Goal: Task Accomplishment & Management: Use online tool/utility

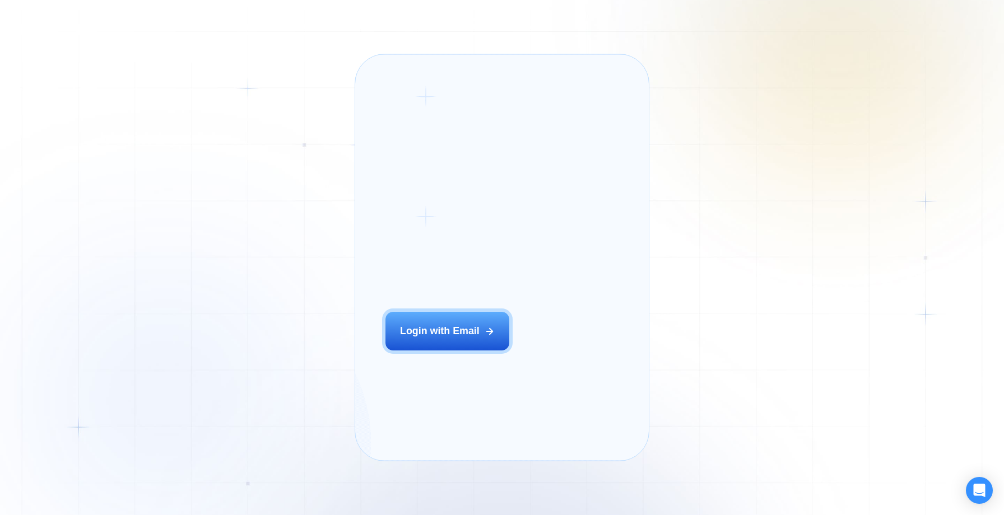
click at [295, 330] on div "Login ‍ Welcome to GigRadar. AI Business Manager for Agencies Login with Email …" at bounding box center [502, 257] width 1004 height 515
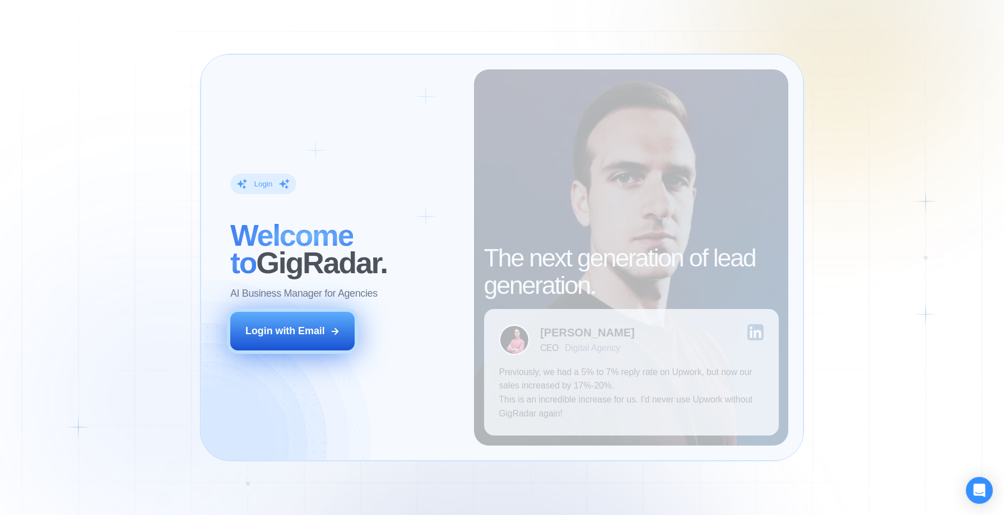
click at [315, 323] on button "Login with Email" at bounding box center [292, 331] width 124 height 39
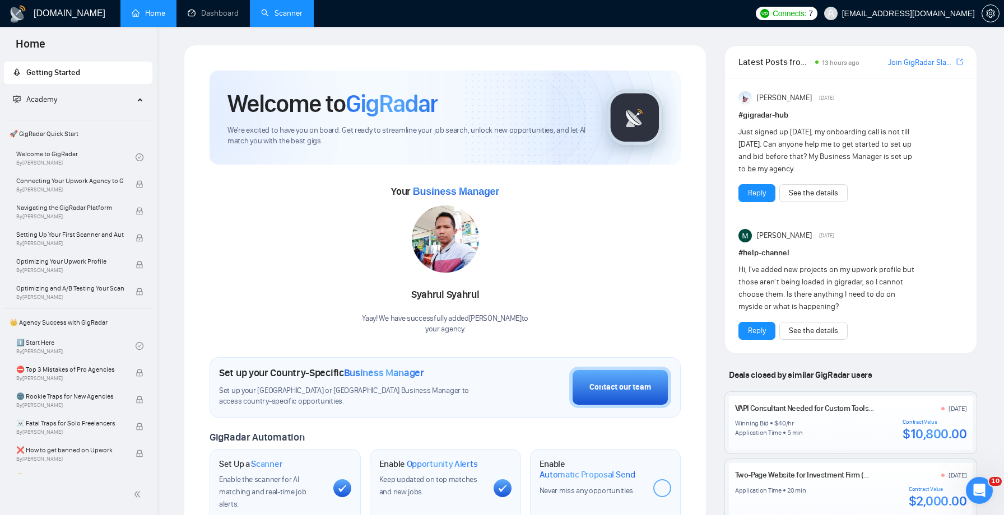
click at [286, 11] on link "Scanner" at bounding box center [281, 13] width 41 height 10
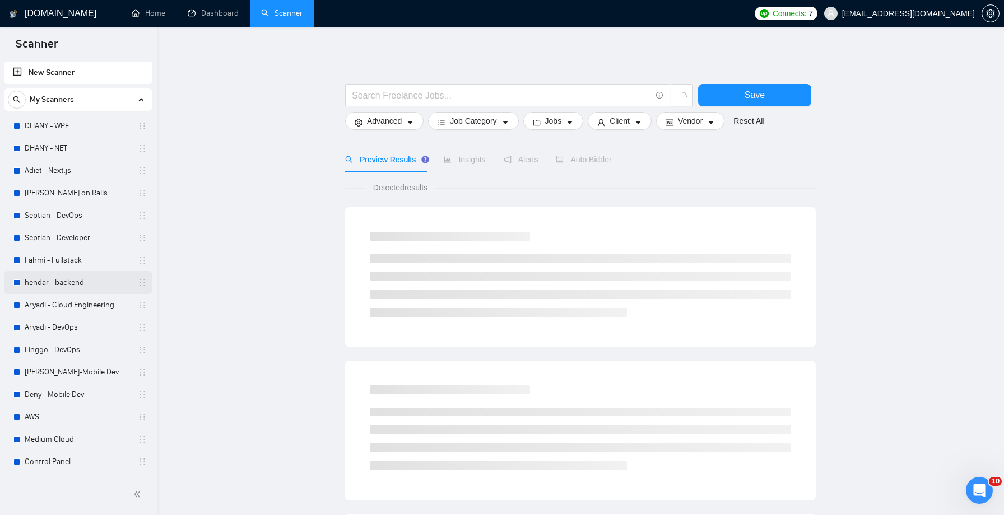
click at [94, 286] on link "hendar - backend" at bounding box center [78, 283] width 106 height 22
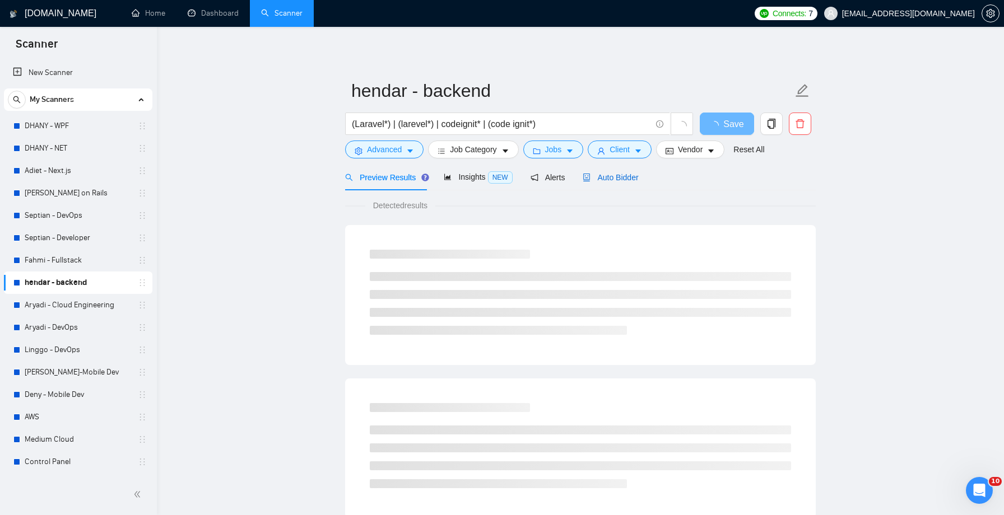
click at [609, 179] on span "Auto Bidder" at bounding box center [610, 177] width 55 height 9
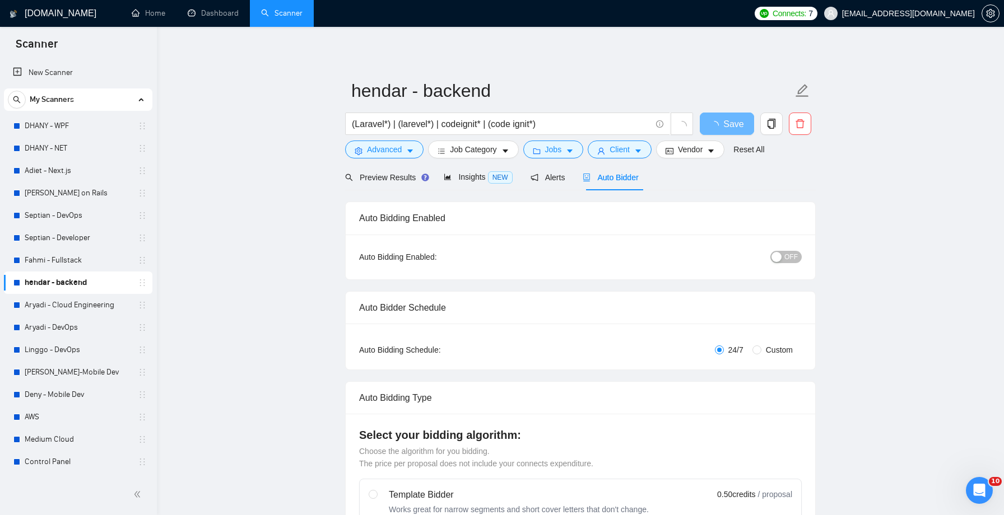
radio input "false"
radio input "true"
checkbox input "true"
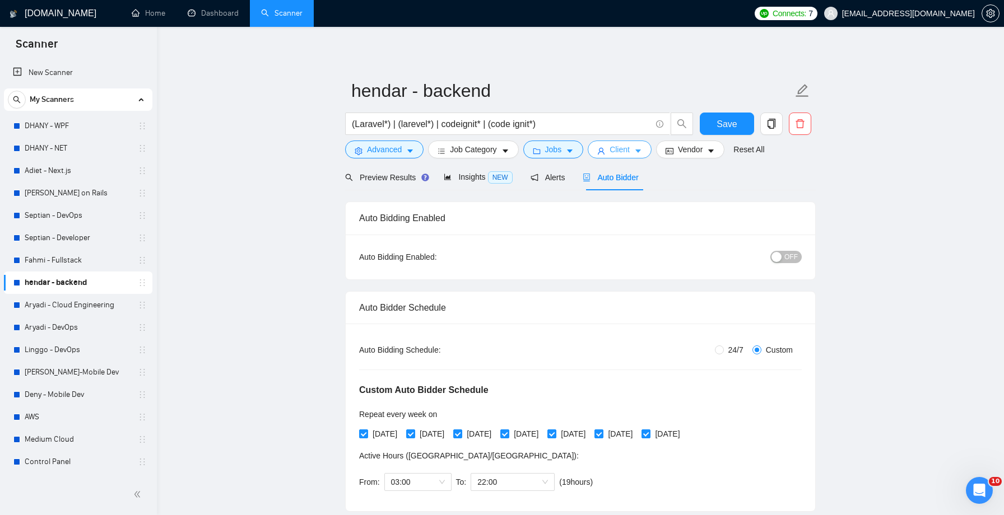
click at [630, 149] on span "Client" at bounding box center [620, 149] width 20 height 12
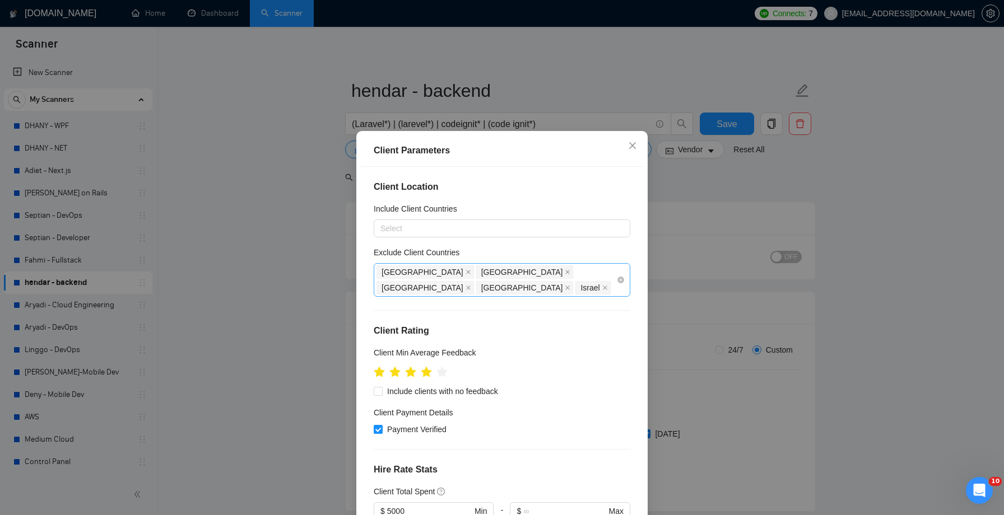
click at [612, 276] on div "[GEOGRAPHIC_DATA] [GEOGRAPHIC_DATA] [GEOGRAPHIC_DATA] [GEOGRAPHIC_DATA] [GEOGRA…" at bounding box center [497, 279] width 240 height 31
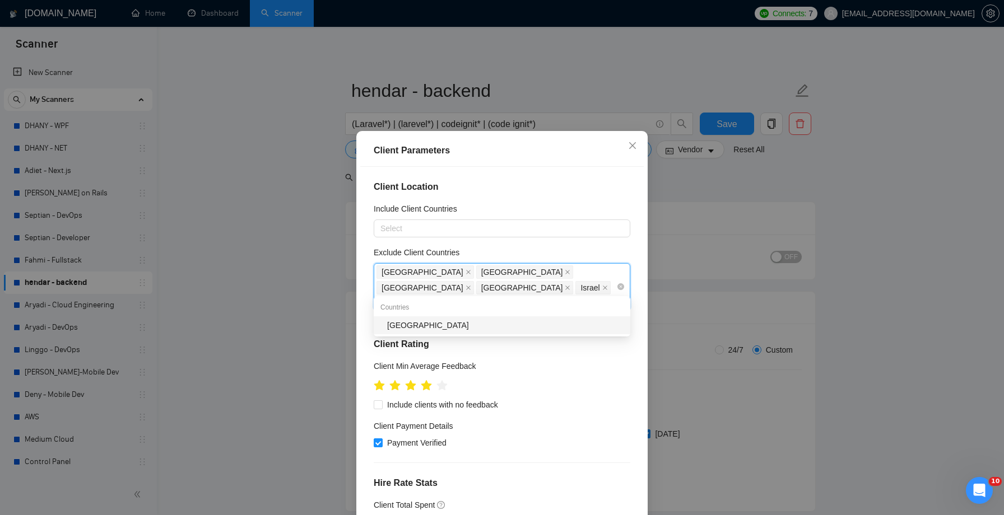
type input "[GEOGRAPHIC_DATA]"
click at [589, 322] on div "[GEOGRAPHIC_DATA]" at bounding box center [505, 325] width 236 height 12
type input "[GEOGRAPHIC_DATA]"
click at [573, 331] on div "[GEOGRAPHIC_DATA]" at bounding box center [505, 328] width 236 height 12
type input "malay"
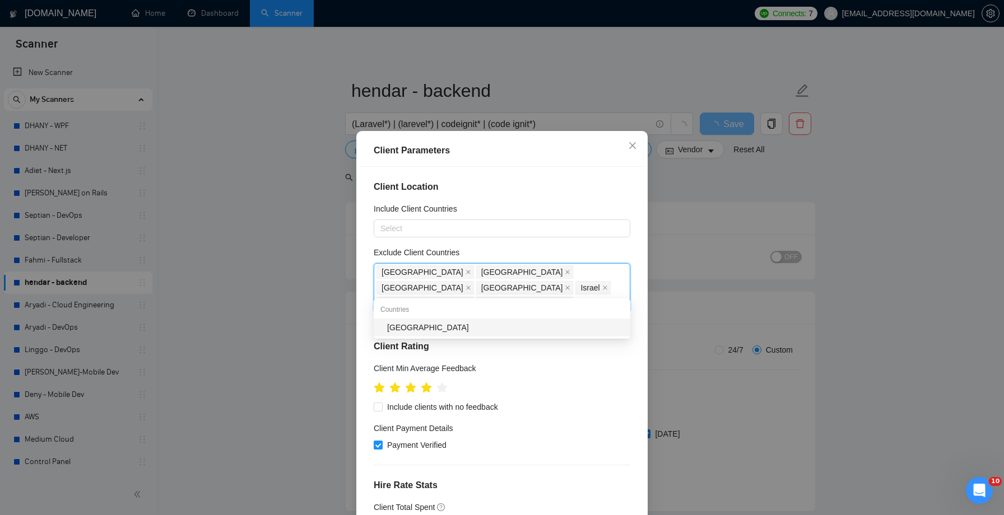
click at [551, 326] on div "[GEOGRAPHIC_DATA]" at bounding box center [505, 328] width 236 height 12
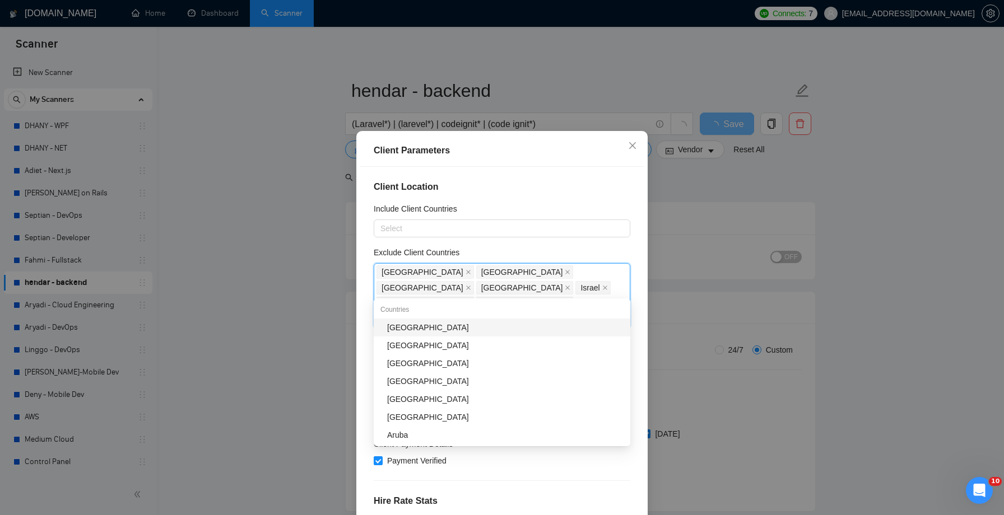
type input "r"
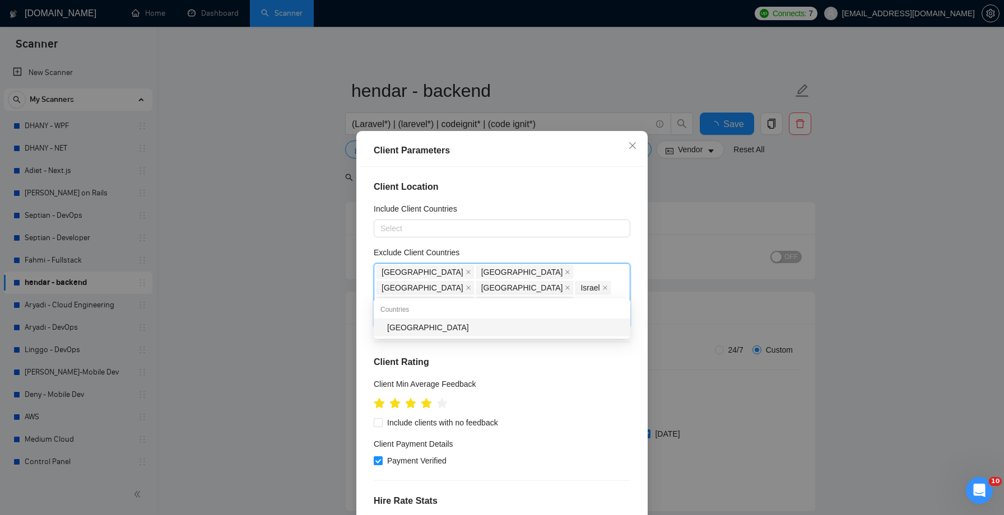
type input "[PERSON_NAME]"
click at [545, 328] on div "[GEOGRAPHIC_DATA]" at bounding box center [505, 328] width 236 height 12
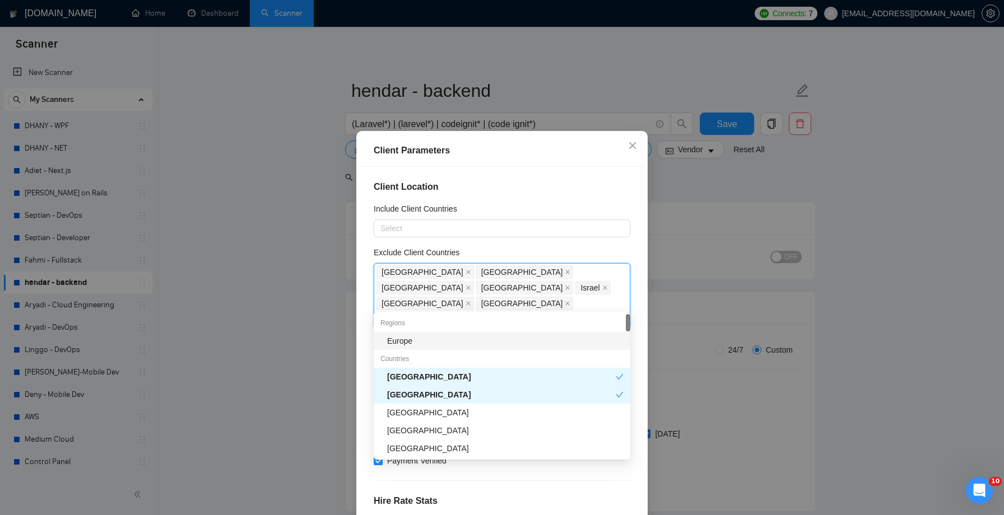
type input "ph"
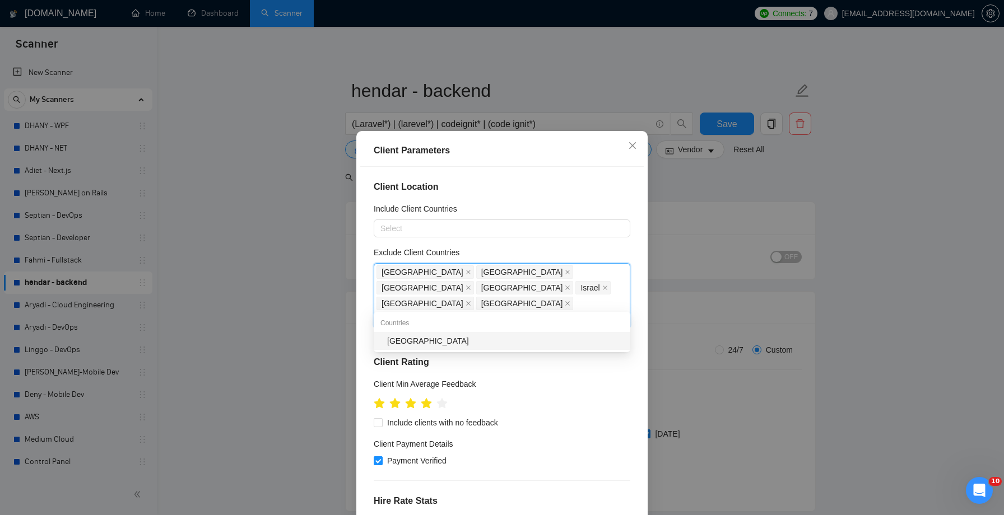
click at [535, 341] on div "[GEOGRAPHIC_DATA]" at bounding box center [505, 341] width 236 height 12
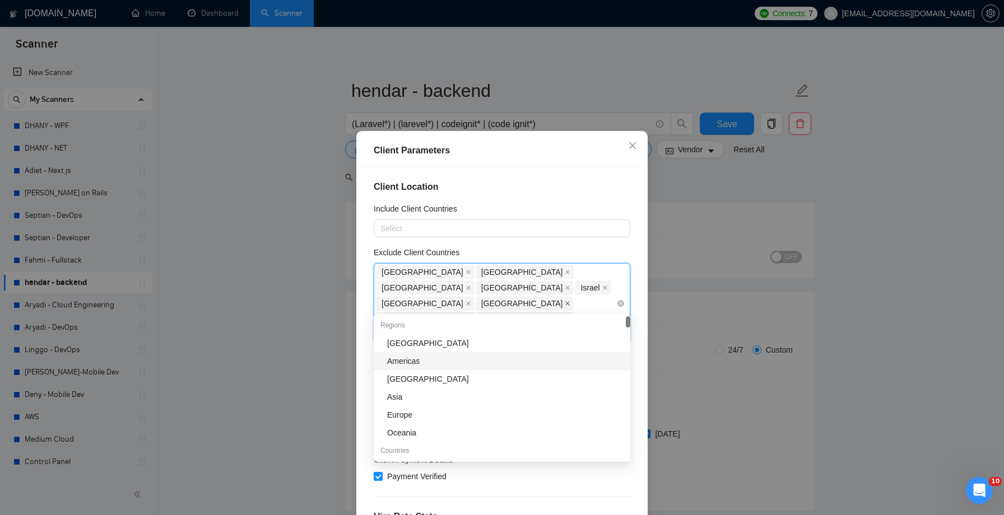
click at [565, 301] on icon "close" at bounding box center [568, 304] width 6 height 6
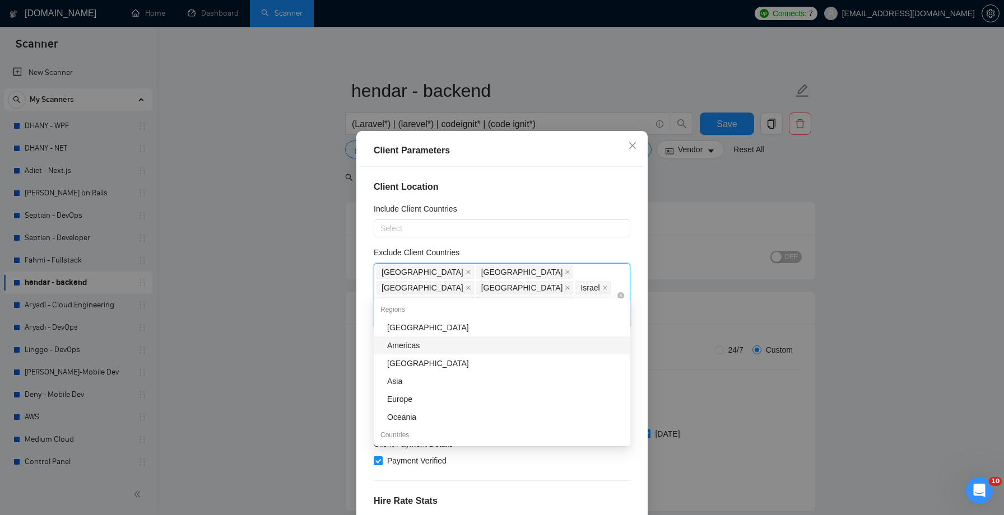
click at [565, 301] on icon "close" at bounding box center [568, 304] width 6 height 6
click at [566, 301] on icon "close" at bounding box center [568, 303] width 4 height 4
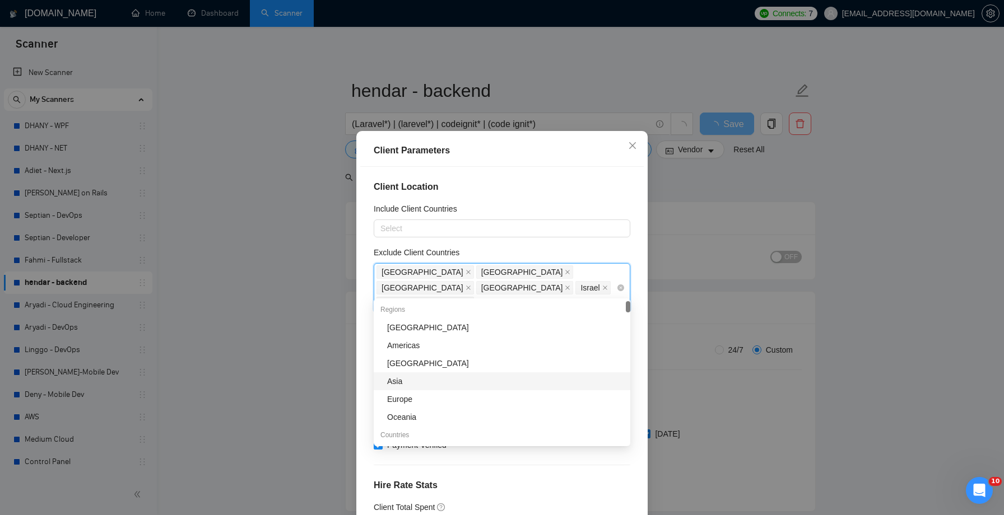
scroll to position [17, 0]
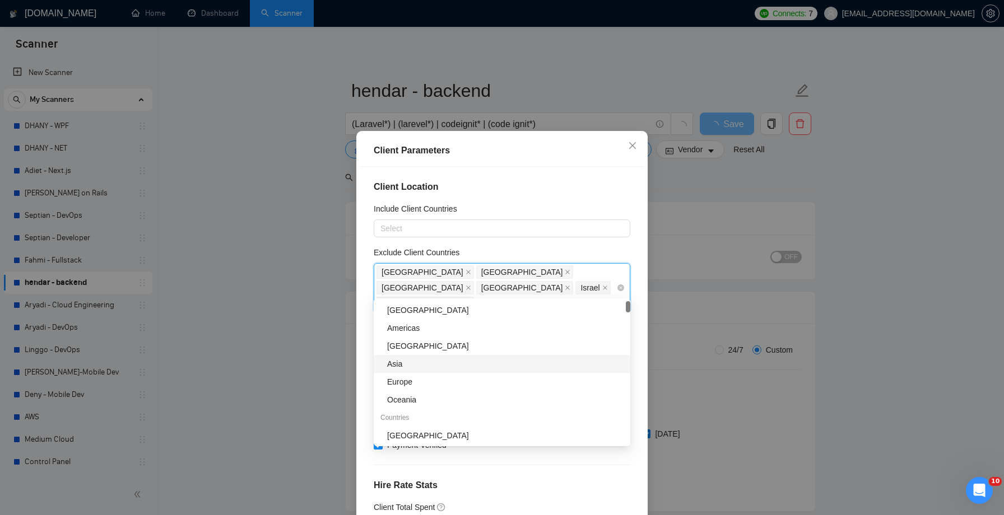
click at [416, 364] on div "Asia" at bounding box center [505, 364] width 236 height 12
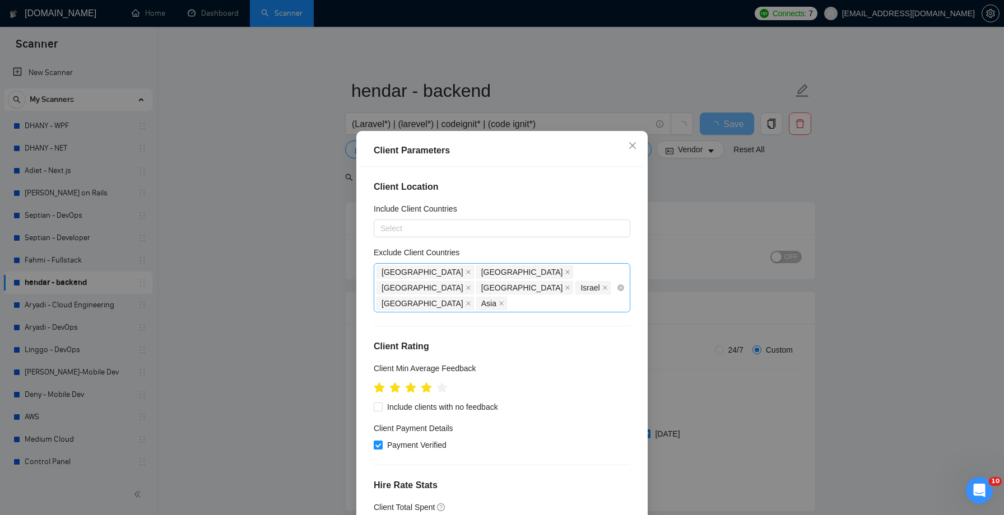
click at [580, 197] on div "Client Location Include Client Countries Select Exclude Client Countries [GEOGR…" at bounding box center [502, 347] width 284 height 361
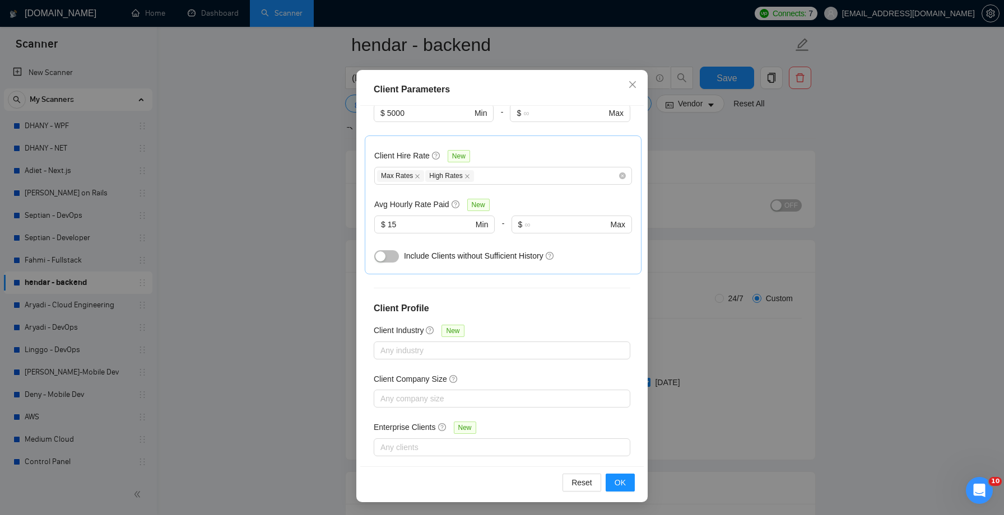
scroll to position [103, 0]
click at [617, 484] on span "OK" at bounding box center [620, 483] width 11 height 12
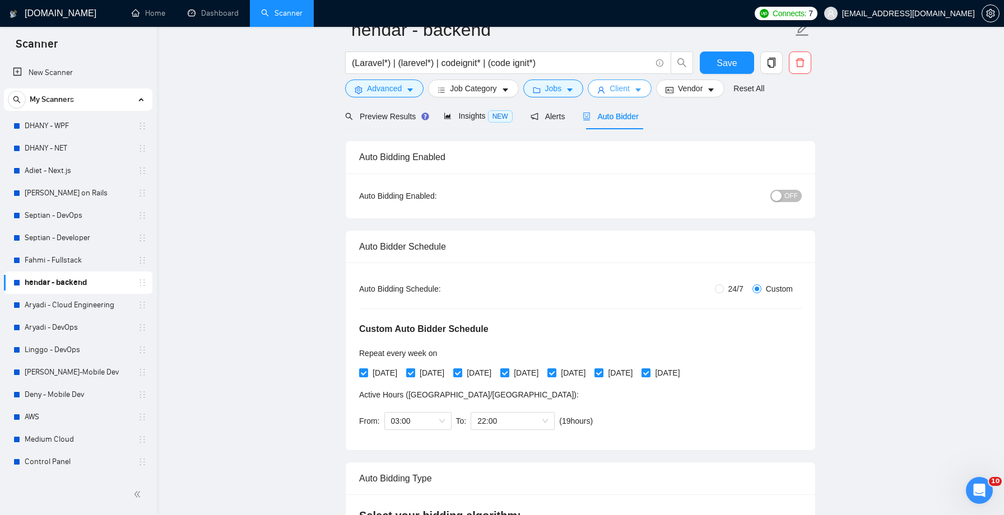
scroll to position [0, 0]
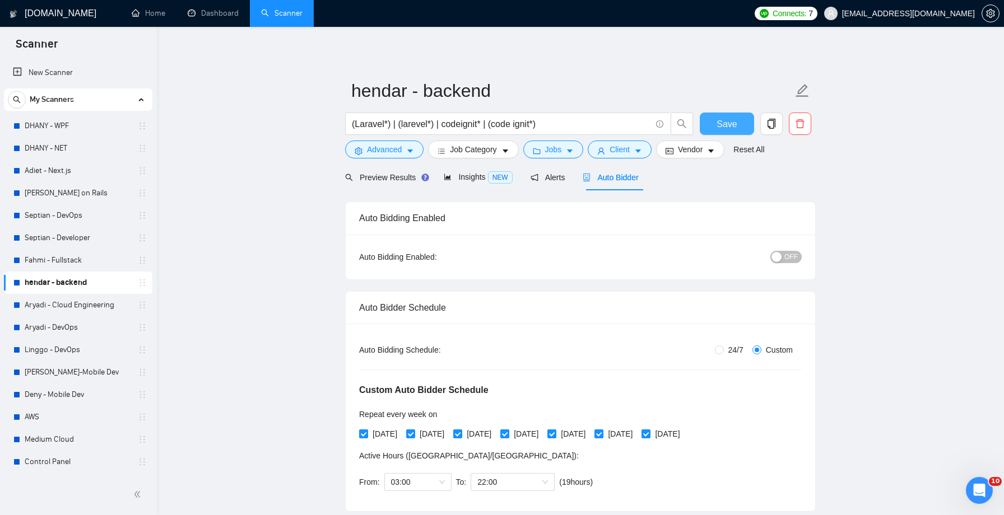
click at [726, 123] on span "Save" at bounding box center [727, 124] width 20 height 14
click at [413, 175] on span "Preview Results" at bounding box center [385, 177] width 81 height 9
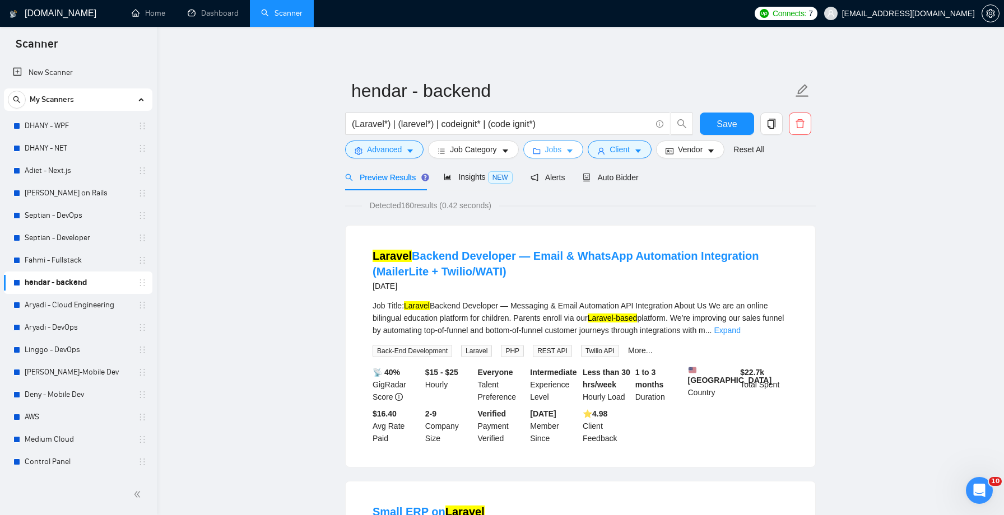
click at [572, 150] on icon "caret-down" at bounding box center [570, 151] width 6 height 3
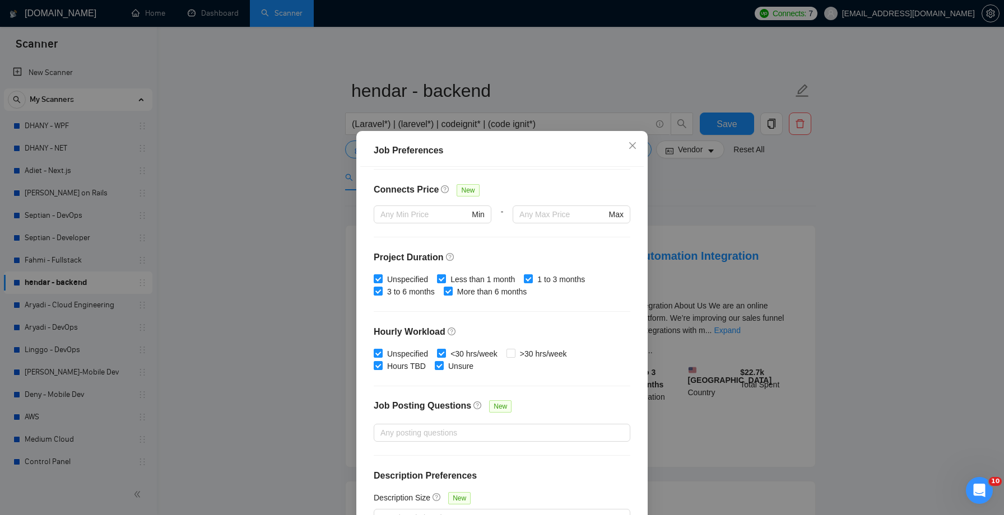
scroll to position [265, 0]
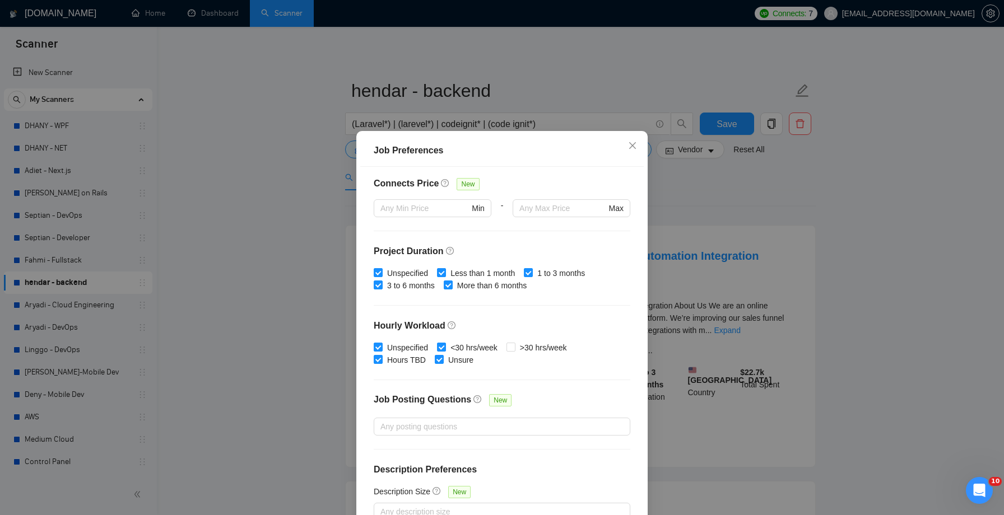
click at [699, 249] on div "Job Preferences Budget Project Type All Fixed Price Hourly Rate Fixed Price Bud…" at bounding box center [502, 257] width 1004 height 515
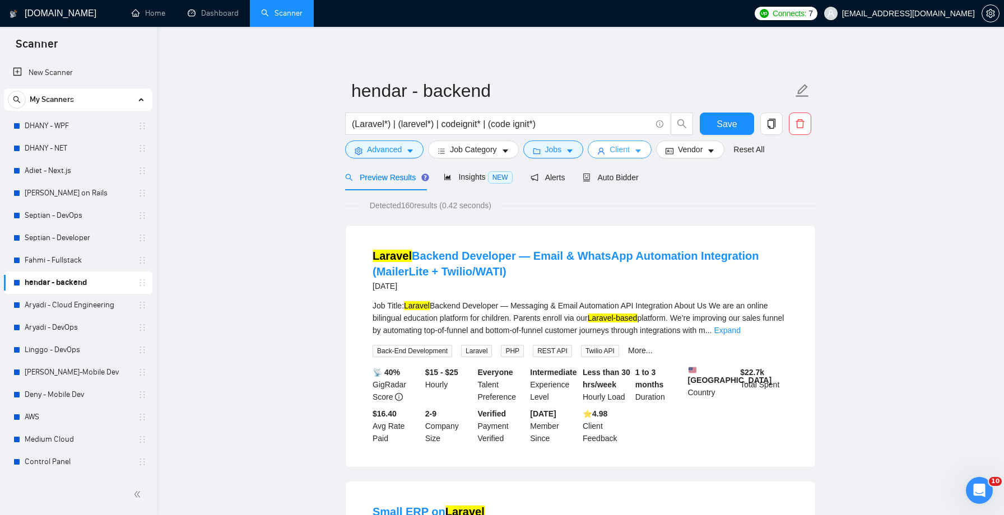
click at [630, 150] on span "Client" at bounding box center [620, 149] width 20 height 12
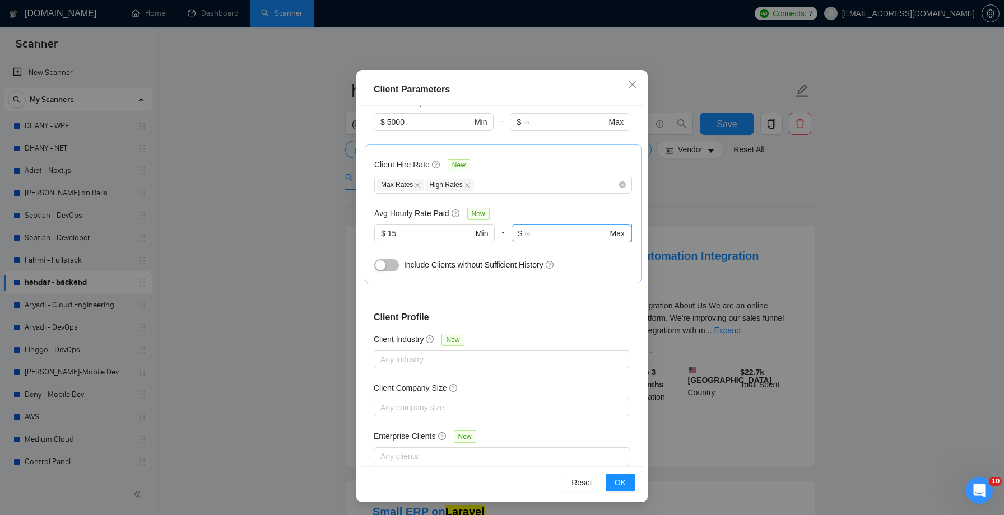
scroll to position [343, 0]
click at [579, 179] on div "Max Rates High Rates" at bounding box center [497, 185] width 241 height 13
click at [572, 312] on h4 "Client Profile" at bounding box center [502, 318] width 257 height 13
click at [622, 488] on span "OK" at bounding box center [620, 483] width 11 height 12
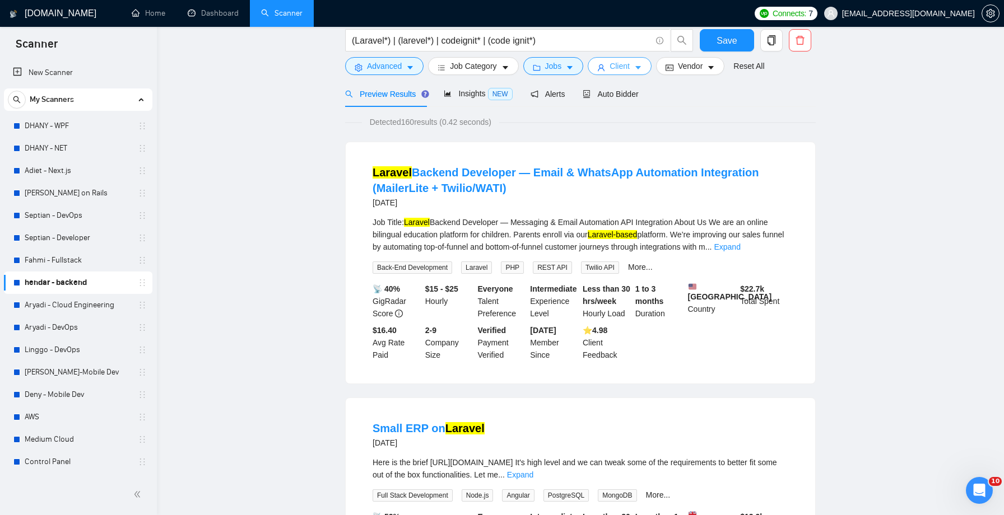
scroll to position [0, 0]
